Goal: Task Accomplishment & Management: Complete application form

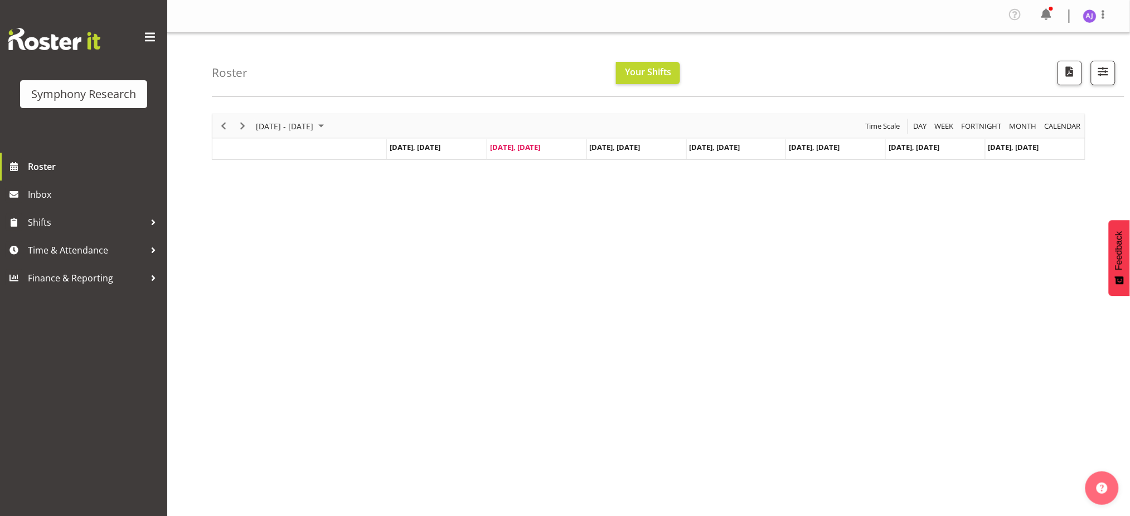
click at [224, 150] on div "Timeline Week of September 9, 2025" at bounding box center [299, 149] width 174 height 4
click at [221, 151] on td "Timeline Week of September 9, 2025" at bounding box center [299, 149] width 174 height 20
click at [93, 166] on span "Roster" at bounding box center [95, 166] width 134 height 17
click at [237, 147] on div "Timeline Week of September 9, 2025" at bounding box center [299, 149] width 174 height 4
click at [47, 201] on span "Inbox" at bounding box center [95, 194] width 134 height 17
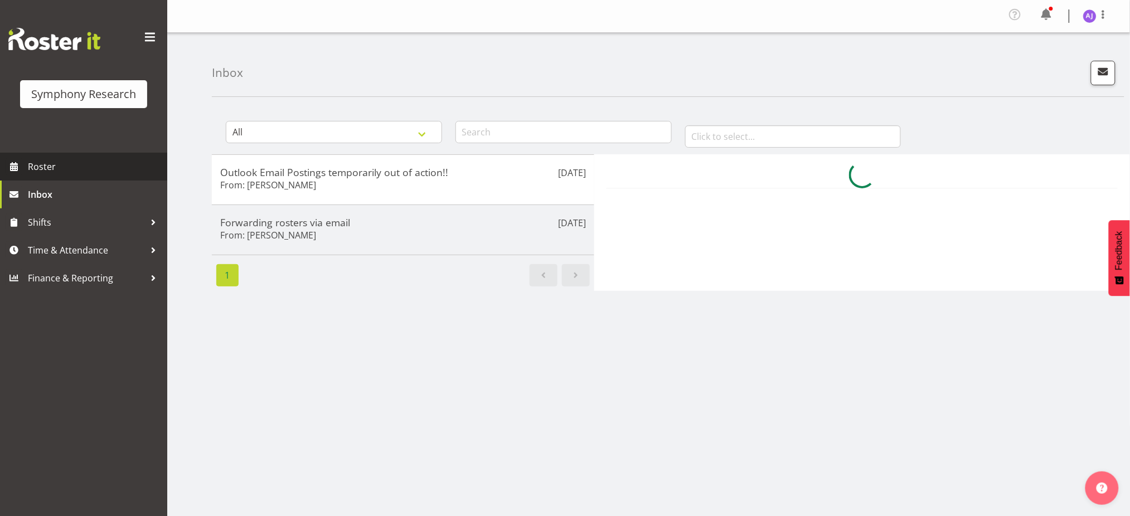
click at [52, 163] on span "Roster" at bounding box center [95, 166] width 134 height 17
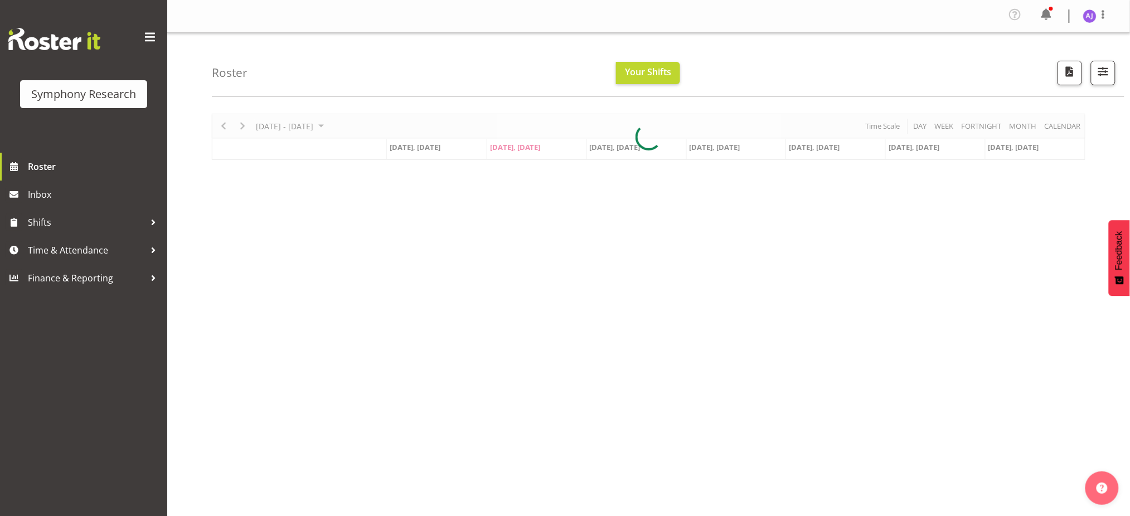
click at [229, 152] on div at bounding box center [648, 137] width 873 height 46
click at [245, 149] on div "Timeline Week of September 9, 2025" at bounding box center [299, 149] width 174 height 4
click at [421, 148] on span "[DATE], [DATE]" at bounding box center [415, 147] width 51 height 10
click at [242, 127] on span "Next" at bounding box center [242, 126] width 13 height 14
click at [259, 150] on div "Timeline Week of September 16, 2025" at bounding box center [299, 149] width 174 height 4
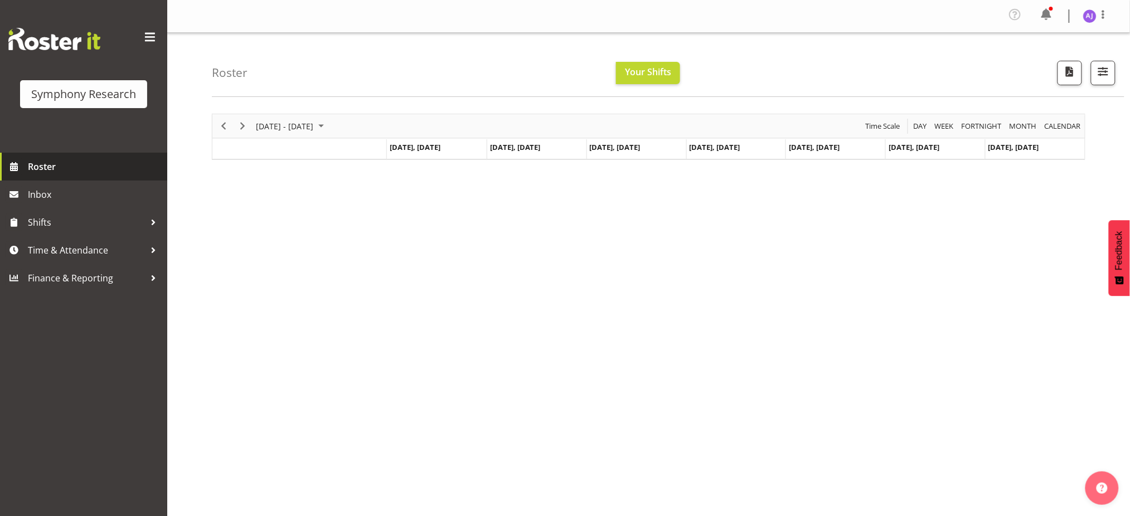
click at [31, 165] on span "Roster" at bounding box center [95, 166] width 134 height 17
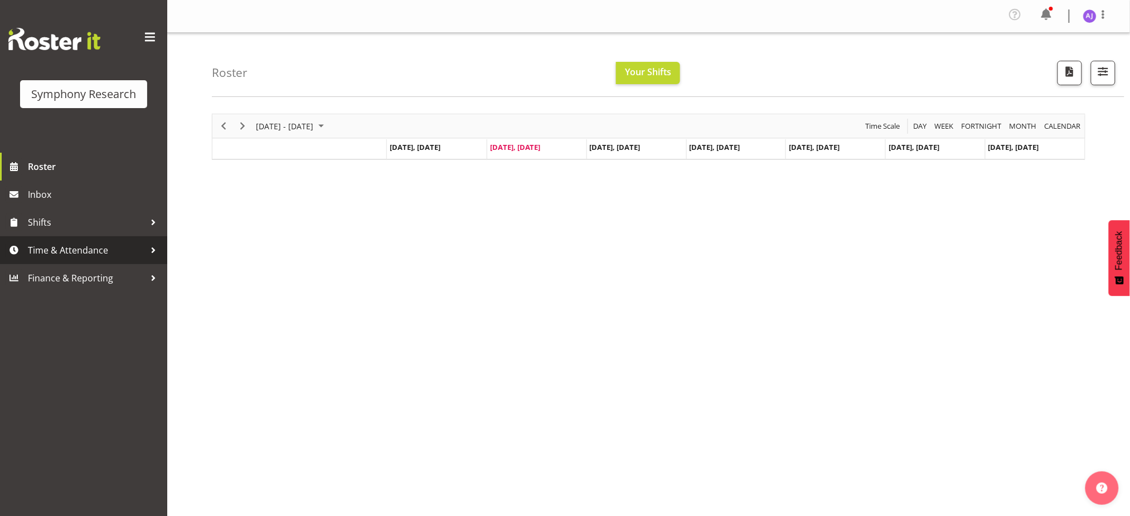
click at [66, 250] on span "Time & Attendance" at bounding box center [86, 250] width 117 height 17
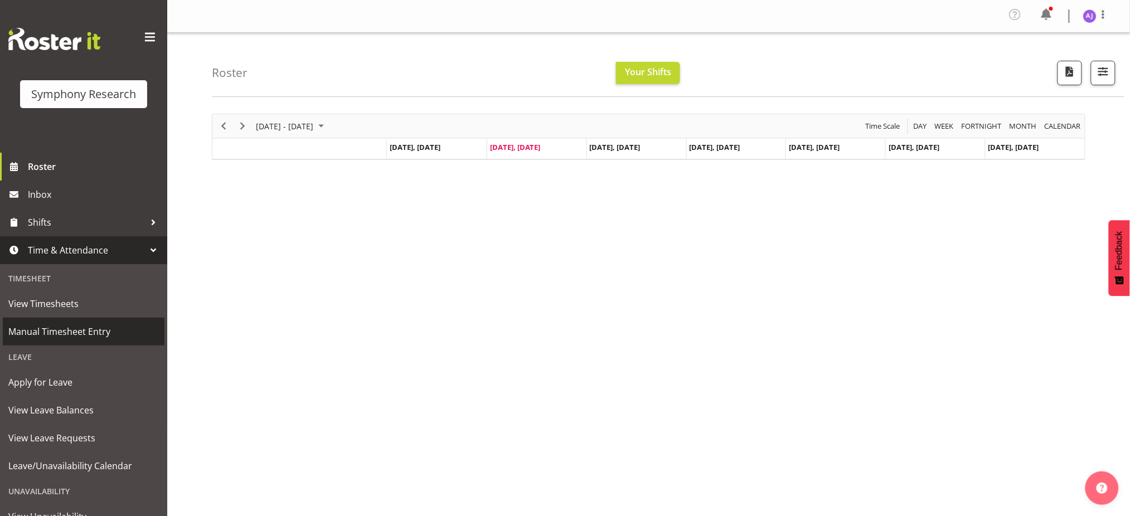
click at [37, 331] on span "Manual Timesheet Entry" at bounding box center [83, 331] width 150 height 17
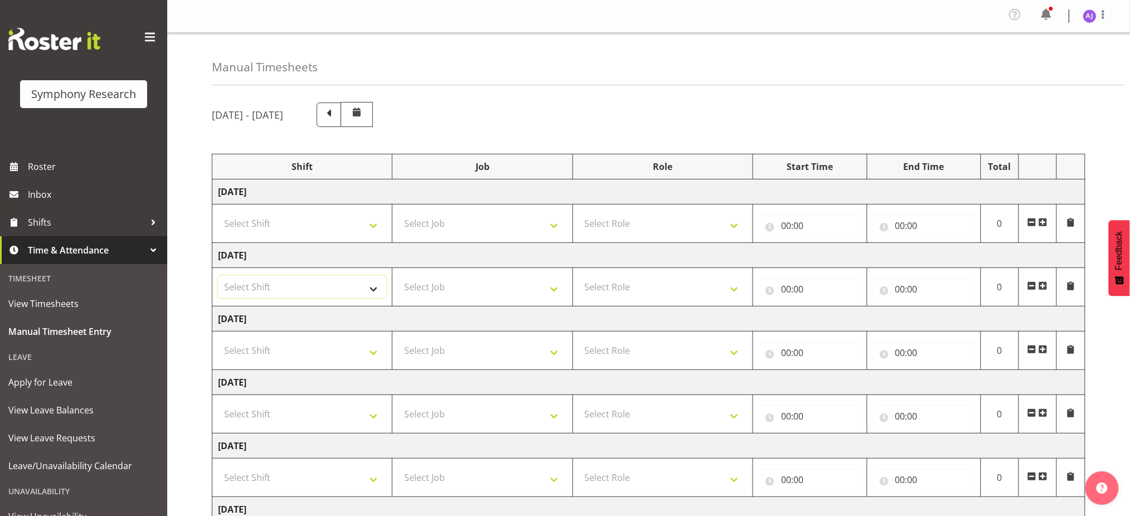
click at [373, 289] on select "Select Shift !!Weekend Residential (Roster IT Shift Label) *Business 9/10am ~ 4…" at bounding box center [302, 287] width 168 height 22
select select "48116"
click at [218, 276] on select "Select Shift !!Weekend Residential (Roster IT Shift Label) *Business 9/10am ~ 4…" at bounding box center [302, 287] width 168 height 22
click at [431, 291] on select "Select Job 550060 IF Admin 553492 World Poll Aus Wave 2 Main 2025 553493 World …" at bounding box center [482, 287] width 168 height 22
select select "10587"
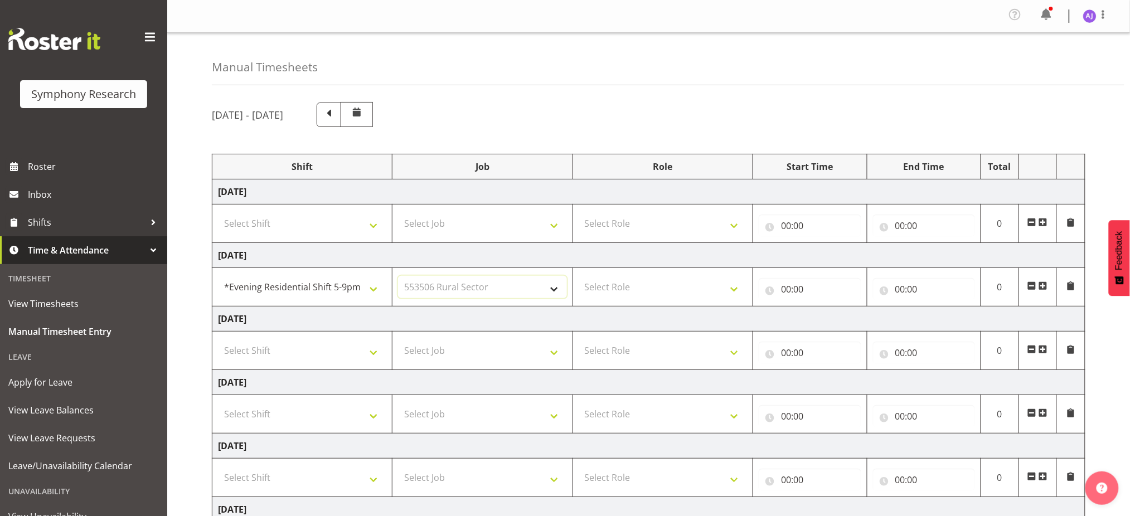
click at [398, 276] on select "Select Job 550060 IF Admin 553492 World Poll Aus Wave 2 Main 2025 553493 World …" at bounding box center [482, 287] width 168 height 22
click at [653, 284] on select "Select Role Briefing Interviewing" at bounding box center [662, 287] width 168 height 22
select select "297"
click at [578, 276] on select "Select Role Briefing Interviewing" at bounding box center [662, 287] width 168 height 22
click at [787, 289] on input "00:00" at bounding box center [809, 289] width 102 height 22
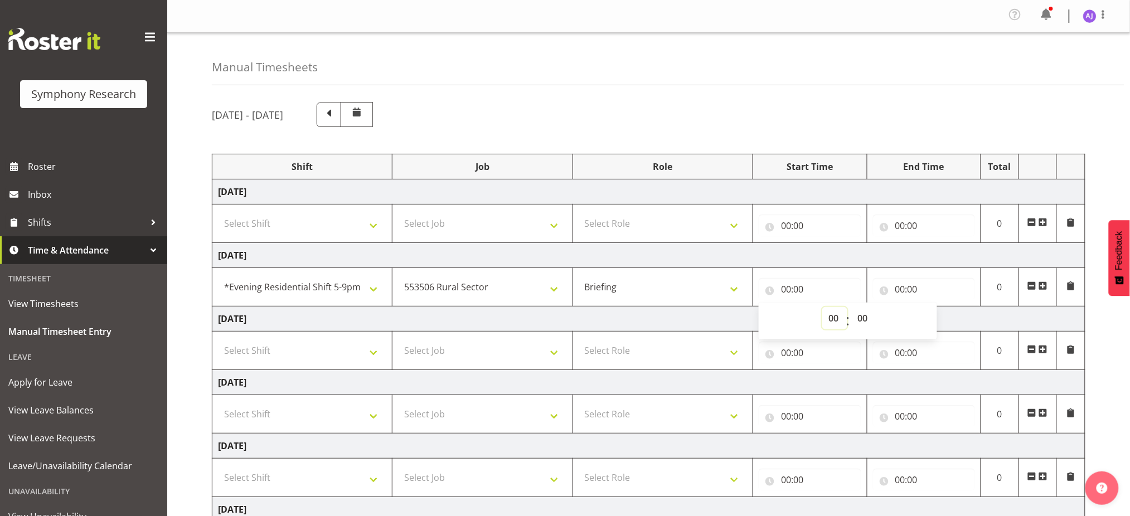
click at [829, 316] on select "00 01 02 03 04 05 06 07 08 09 10 11 12 13 14 15 16 17 18 19 20 21 22 23" at bounding box center [834, 318] width 25 height 22
select select "16"
click at [822, 307] on select "00 01 02 03 04 05 06 07 08 09 10 11 12 13 14 15 16 17 18 19 20 21 22 23" at bounding box center [834, 318] width 25 height 22
type input "16:00"
click at [901, 288] on input "00:00" at bounding box center [924, 289] width 102 height 22
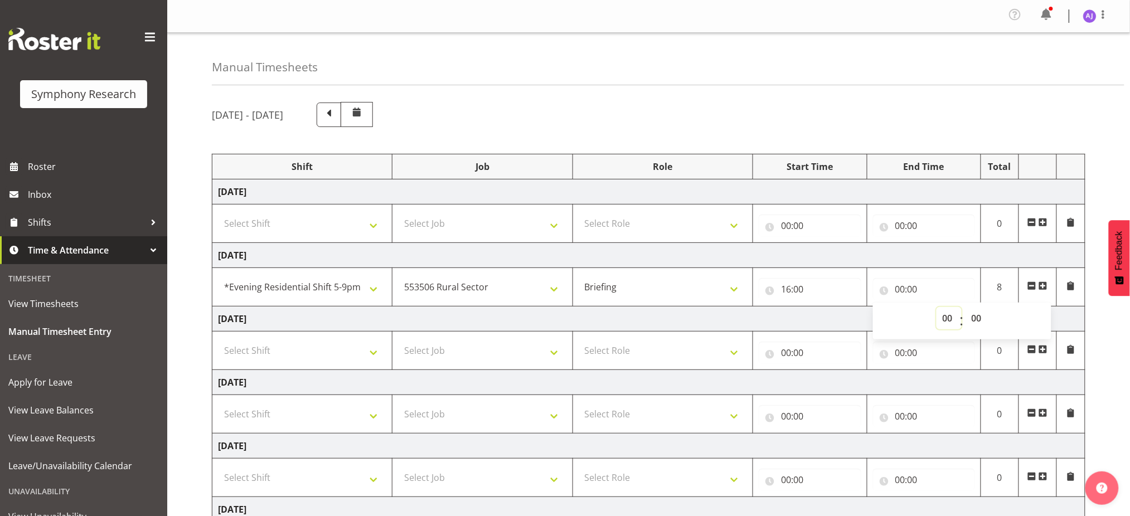
click at [941, 318] on select "00 01 02 03 04 05 06 07 08 09 10 11 12 13 14 15 16 17 18 19 20 21 22 23" at bounding box center [948, 318] width 25 height 22
select select "10"
click at [936, 307] on select "00 01 02 03 04 05 06 07 08 09 10 11 12 13 14 15 16 17 18 19 20 21 22 23" at bounding box center [948, 318] width 25 height 22
type input "10:00"
click at [1044, 286] on span at bounding box center [1042, 285] width 9 height 9
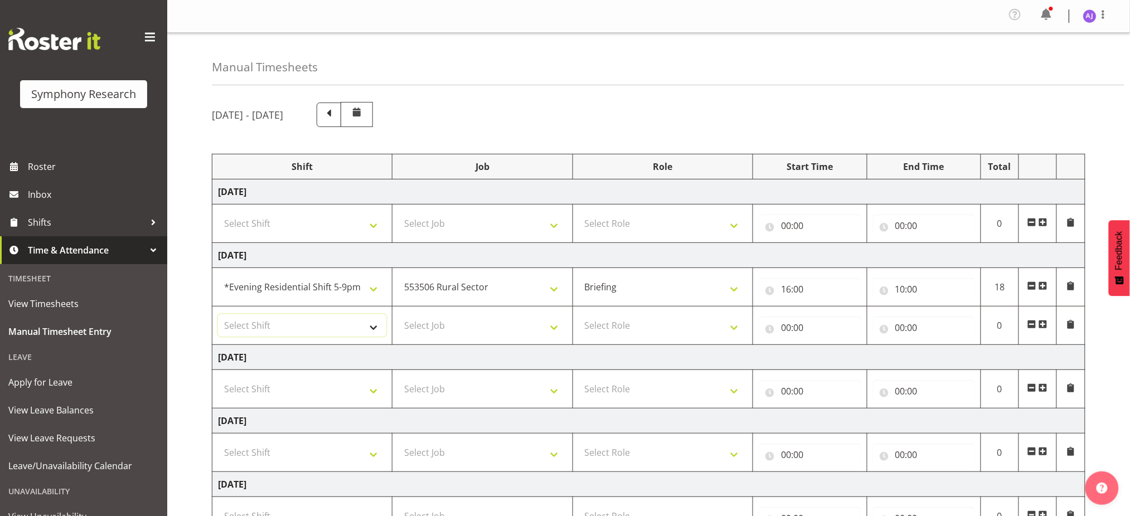
click at [367, 328] on select "Select Shift !!Weekend Residential (Roster IT Shift Label) *Business 9/10am ~ 4…" at bounding box center [302, 325] width 168 height 22
select select "48116"
click at [218, 314] on select "Select Shift !!Weekend Residential (Roster IT Shift Label) *Business 9/10am ~ 4…" at bounding box center [302, 325] width 168 height 22
click at [469, 326] on select "Select Job 550060 IF Admin 553492 World Poll Aus Wave 2 Main 2025 553493 World …" at bounding box center [482, 325] width 168 height 22
select select "10587"
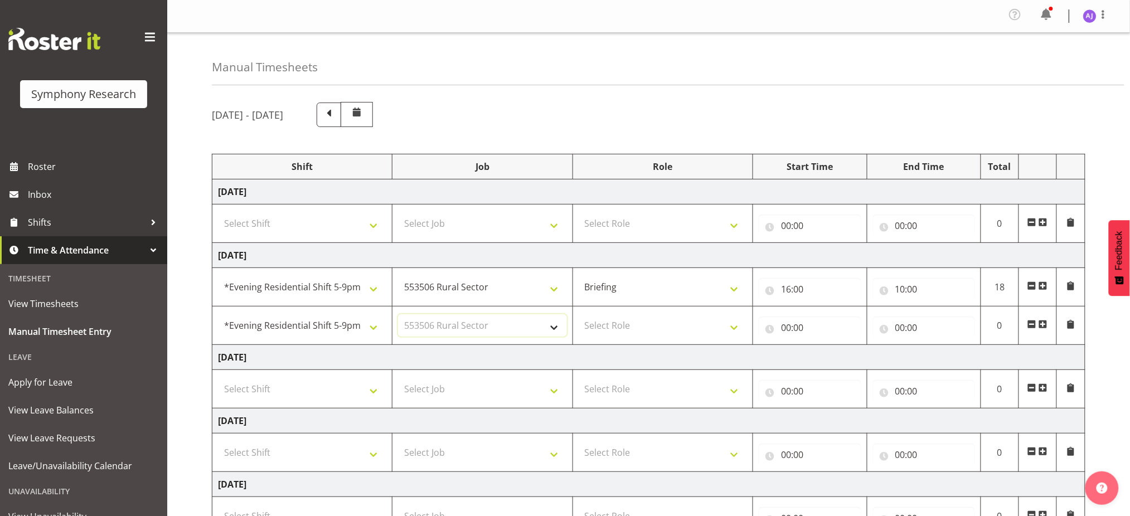
click at [398, 314] on select "Select Job 550060 IF Admin 553492 World Poll Aus Wave 2 Main 2025 553493 World …" at bounding box center [482, 325] width 168 height 22
click at [640, 330] on select "Select Role Briefing Interviewing" at bounding box center [662, 325] width 168 height 22
select select "47"
click at [578, 314] on select "Select Role Briefing Interviewing" at bounding box center [662, 325] width 168 height 22
click at [784, 328] on input "00:00" at bounding box center [809, 328] width 102 height 22
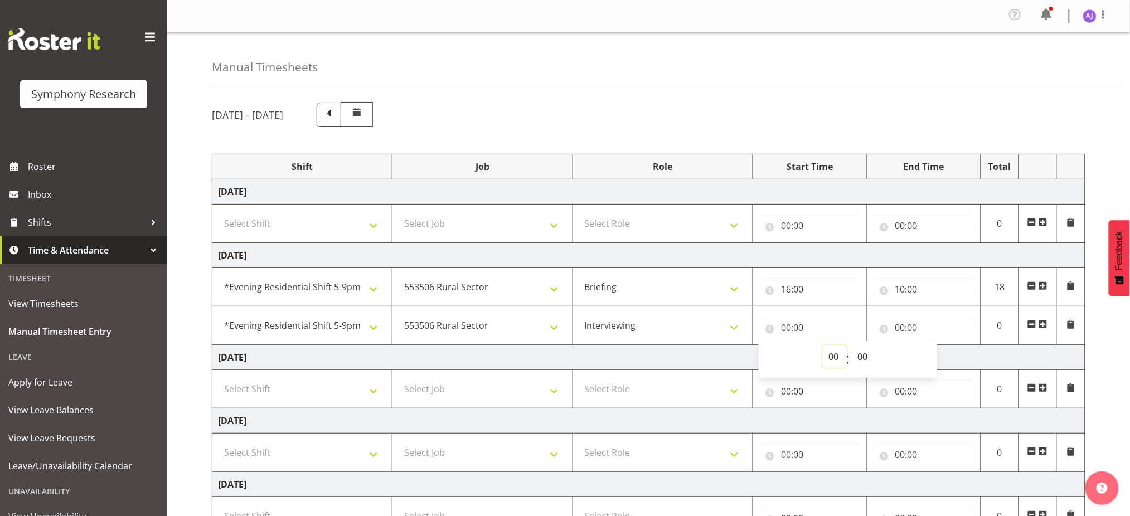
click at [835, 358] on select "00 01 02 03 04 05 06 07 08 09 10 11 12 13 14 15 16 17 18 19 20 21 22 23" at bounding box center [834, 357] width 25 height 22
select select "16"
click at [822, 346] on select "00 01 02 03 04 05 06 07 08 09 10 11 12 13 14 15 16 17 18 19 20 21 22 23" at bounding box center [834, 357] width 25 height 22
type input "16:00"
click at [867, 355] on select "00 01 02 03 04 05 06 07 08 09 10 11 12 13 14 15 16 17 18 19 20 21 22 23 24 25 2…" at bounding box center [863, 357] width 25 height 22
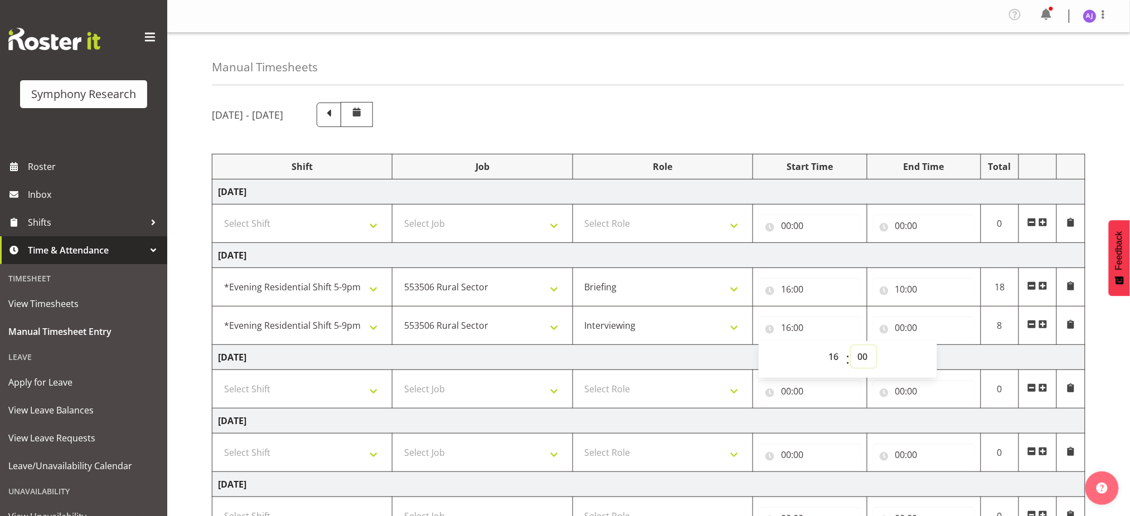
select select "10"
click at [851, 346] on select "00 01 02 03 04 05 06 07 08 09 10 11 12 13 14 15 16 17 18 19 20 21 22 23 24 25 2…" at bounding box center [863, 357] width 25 height 22
type input "16:10"
click at [898, 284] on input "10:00" at bounding box center [924, 289] width 102 height 22
click at [947, 315] on select "00 01 02 03 04 05 06 07 08 09 10 11 12 13 14 15 16 17 18 19 20 21 22 23" at bounding box center [948, 318] width 25 height 22
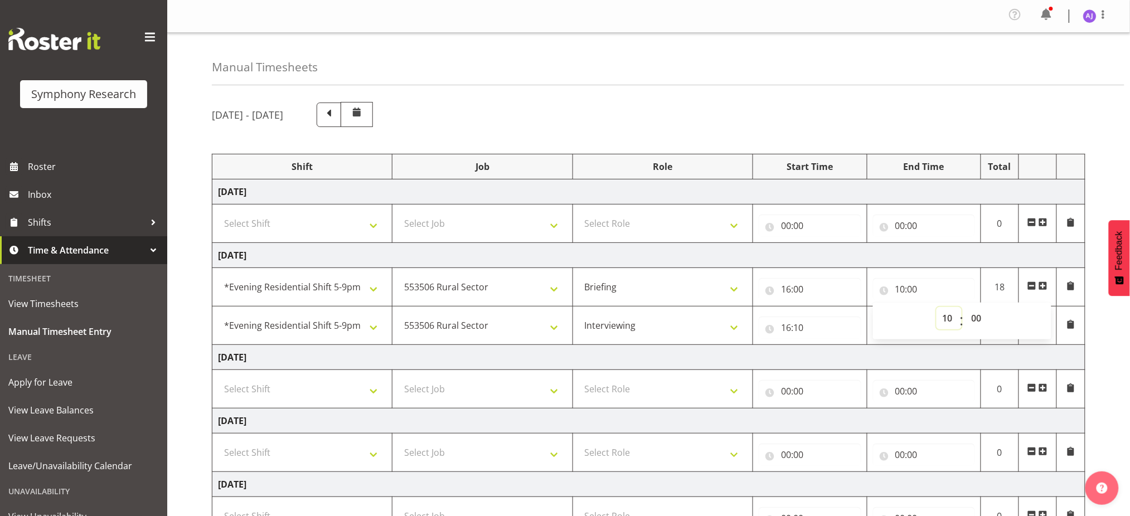
select select "16"
click at [936, 307] on select "00 01 02 03 04 05 06 07 08 09 10 11 12 13 14 15 16 17 18 19 20 21 22 23" at bounding box center [948, 318] width 25 height 22
type input "16:00"
click at [976, 313] on select "00 01 02 03 04 05 06 07 08 09 10 11 12 13 14 15 16 17 18 19 20 21 22 23 24 25 2…" at bounding box center [977, 318] width 25 height 22
select select "10"
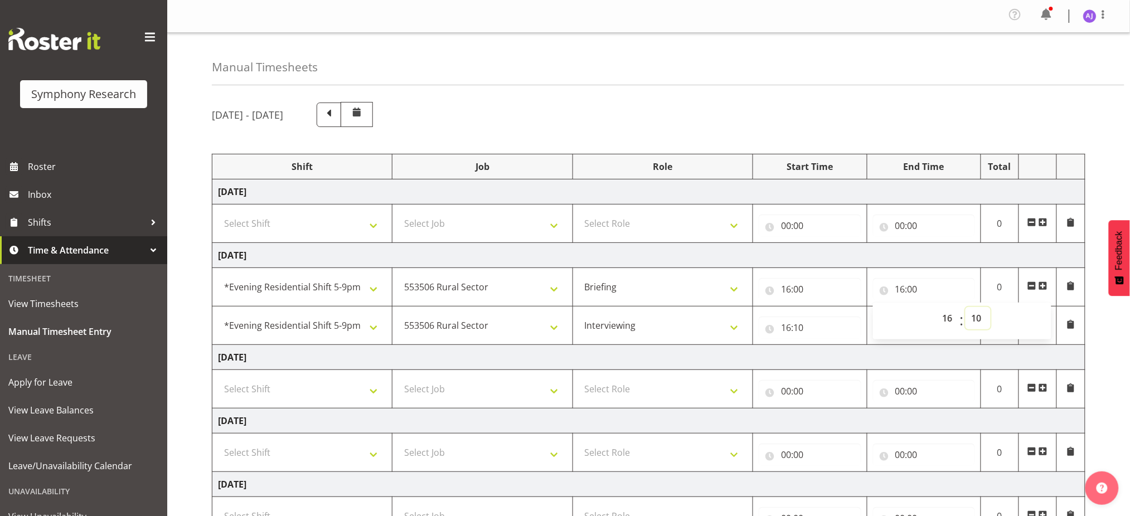
click at [965, 307] on select "00 01 02 03 04 05 06 07 08 09 10 11 12 13 14 15 16 17 18 19 20 21 22 23 24 25 2…" at bounding box center [977, 318] width 25 height 22
type input "16:10"
click at [850, 329] on input "16:10" at bounding box center [809, 328] width 102 height 22
click at [904, 324] on input "00:00" at bounding box center [924, 328] width 102 height 22
click at [948, 354] on select "00 01 02 03 04 05 06 07 08 09 10 11 12 13 14 15 16 17 18 19 20 21 22 23" at bounding box center [948, 357] width 25 height 22
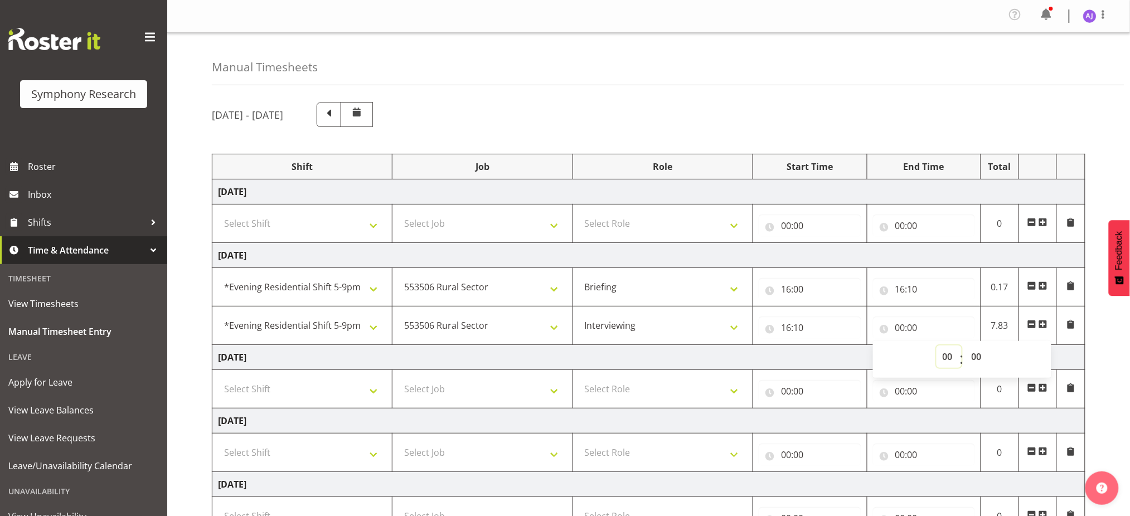
select select "20"
click at [936, 346] on select "00 01 02 03 04 05 06 07 08 09 10 11 12 13 14 15 16 17 18 19 20 21 22 23" at bounding box center [948, 357] width 25 height 22
type input "20:00"
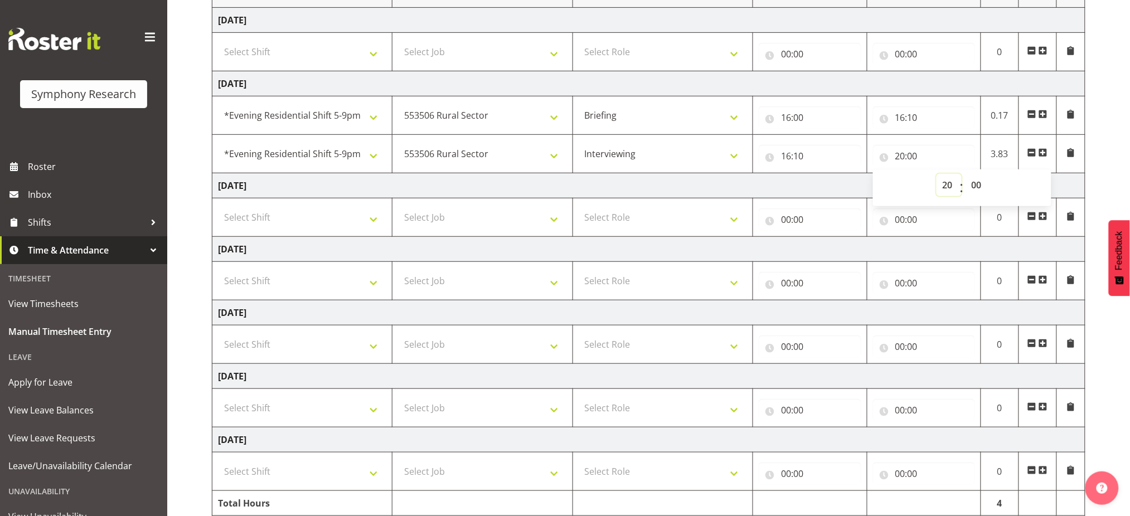
scroll to position [220, 0]
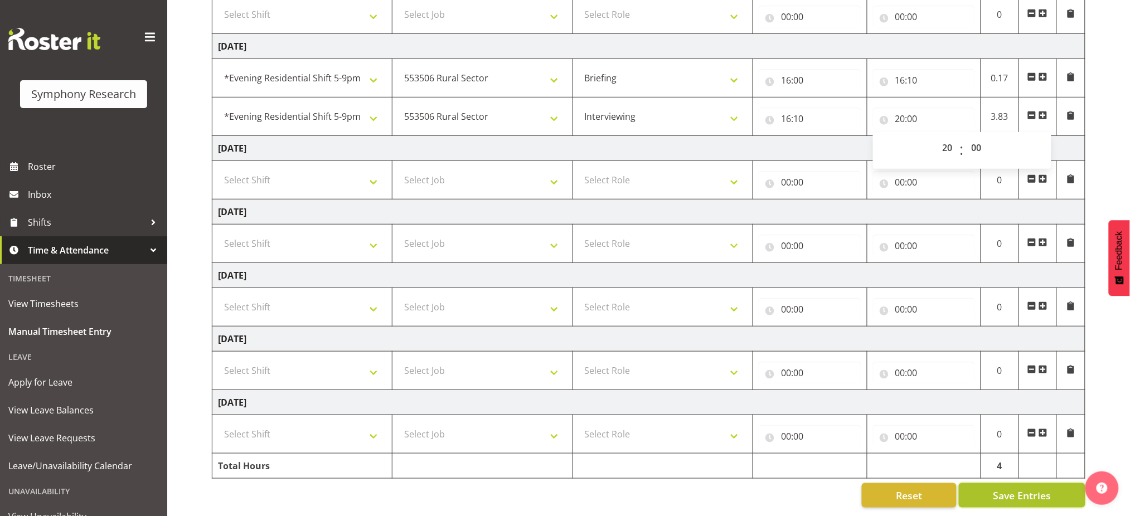
click at [1011, 488] on span "Save Entries" at bounding box center [1022, 495] width 58 height 14
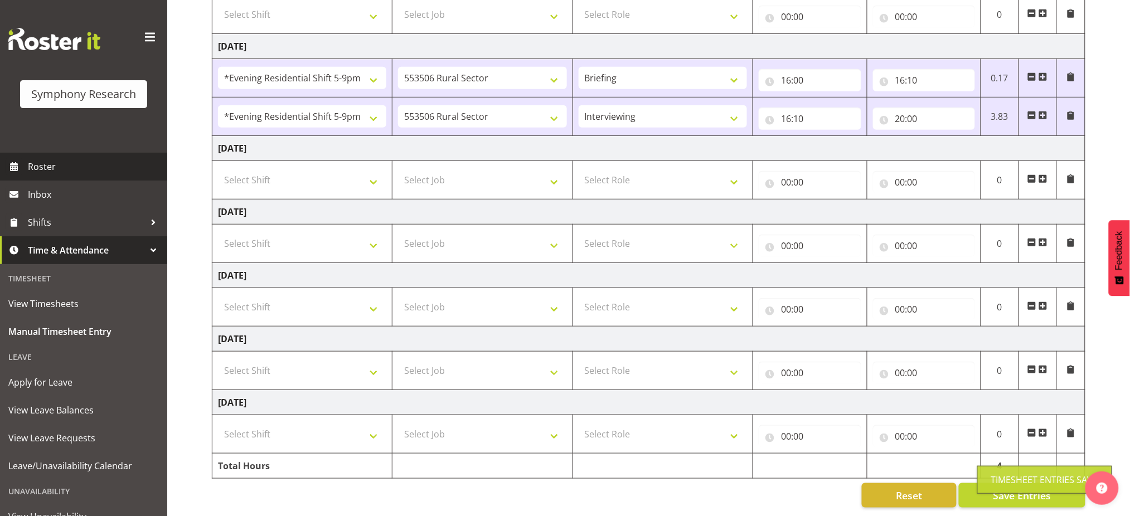
click at [32, 166] on span "Roster" at bounding box center [95, 166] width 134 height 17
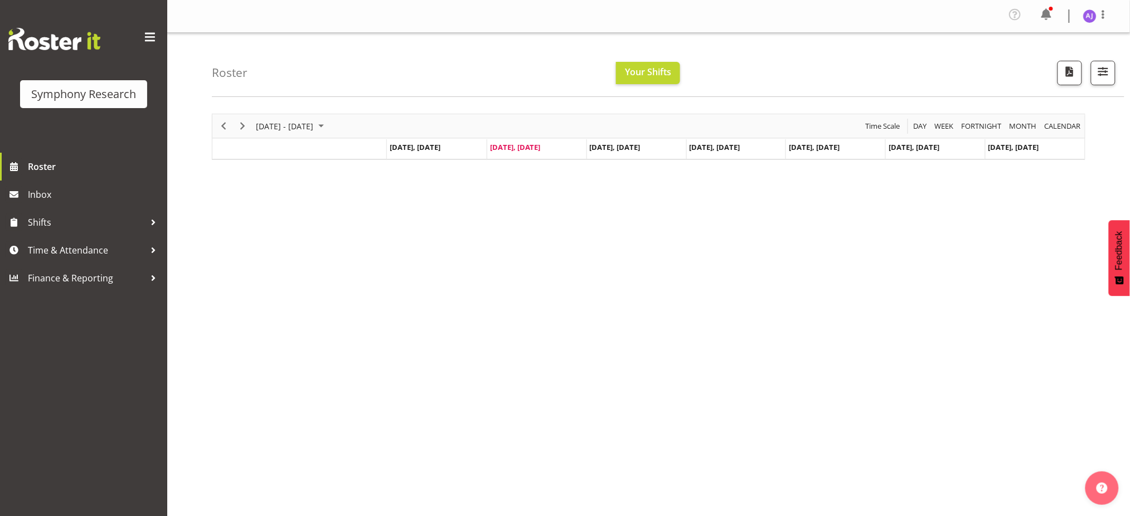
click at [261, 156] on td "Timeline Week of September 9, 2025" at bounding box center [299, 149] width 174 height 20
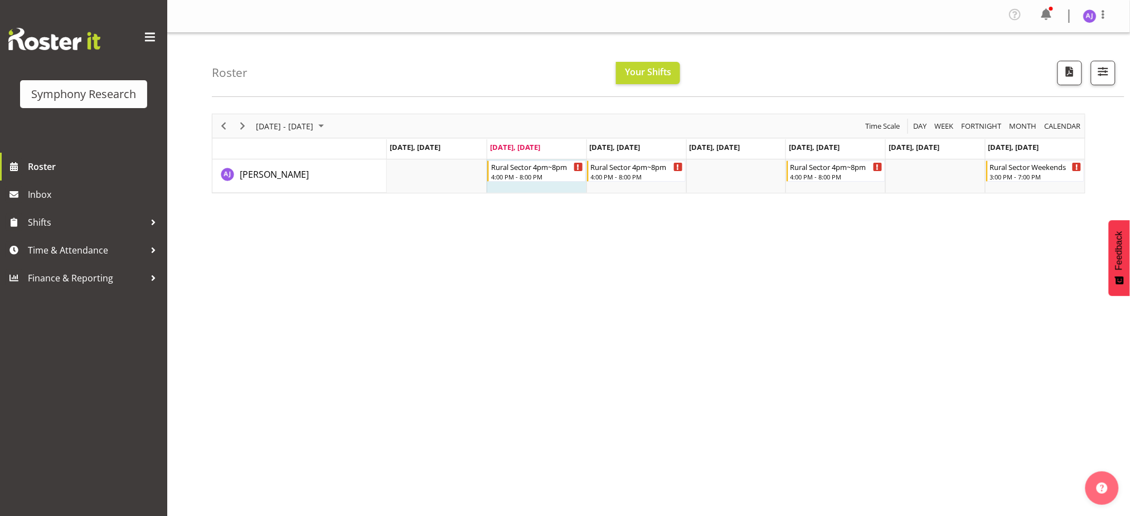
click at [974, 307] on div "[DATE] - [DATE] [DATE] Day Week Fortnight Month calendar Month Agenda Time Scal…" at bounding box center [671, 328] width 918 height 446
click at [242, 128] on span "Next" at bounding box center [242, 126] width 13 height 14
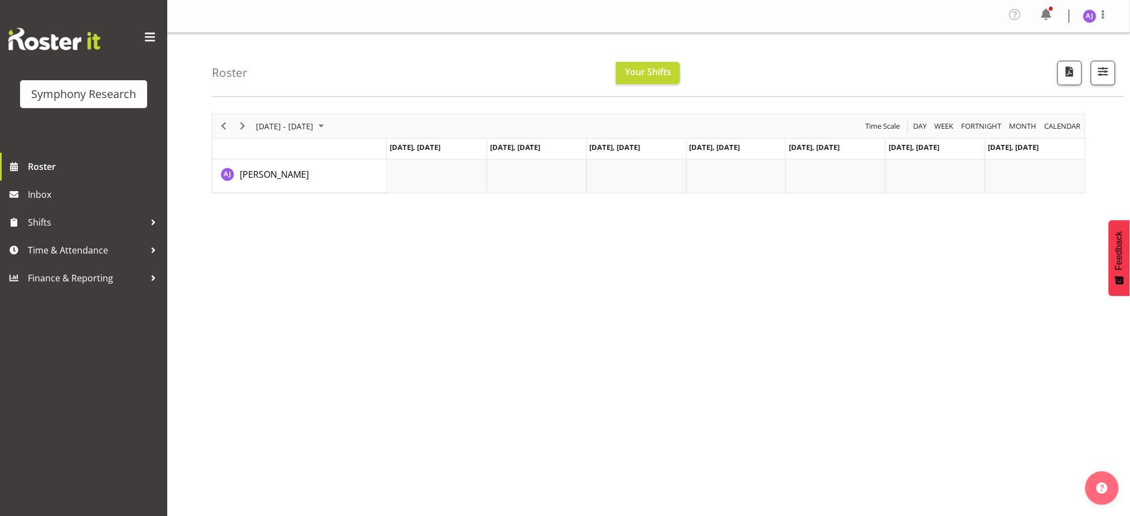
click at [931, 355] on div "[DATE] - [DATE] [DATE] Day Week Fortnight Month calendar Month Agenda Time Scal…" at bounding box center [671, 328] width 918 height 446
